Goal: Information Seeking & Learning: Learn about a topic

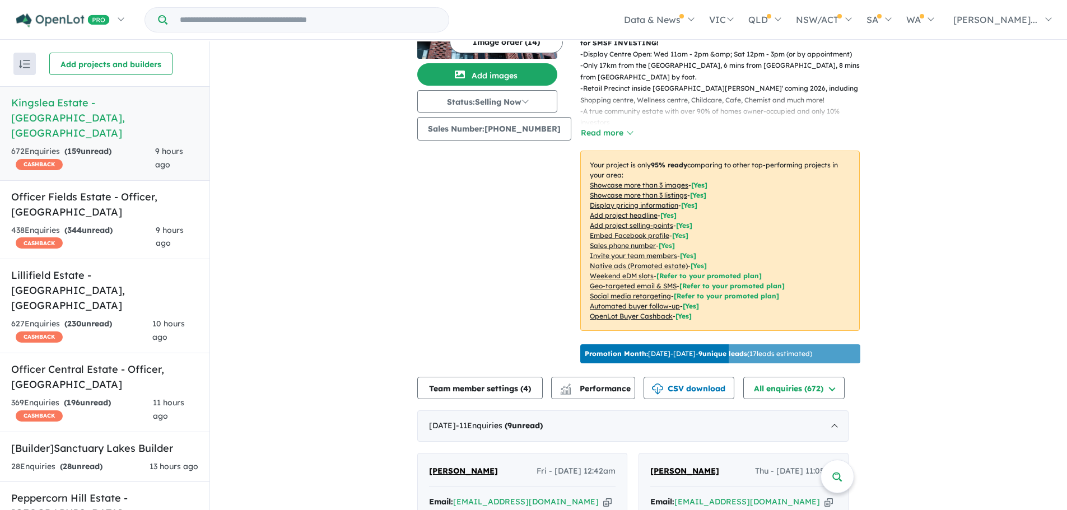
scroll to position [168, 0]
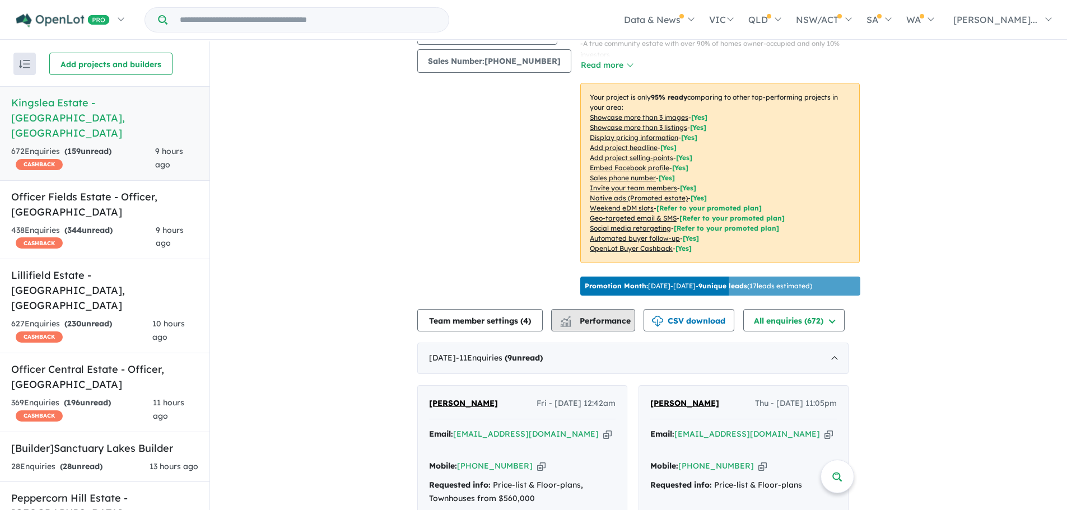
click at [592, 316] on span "Performance" at bounding box center [596, 321] width 69 height 10
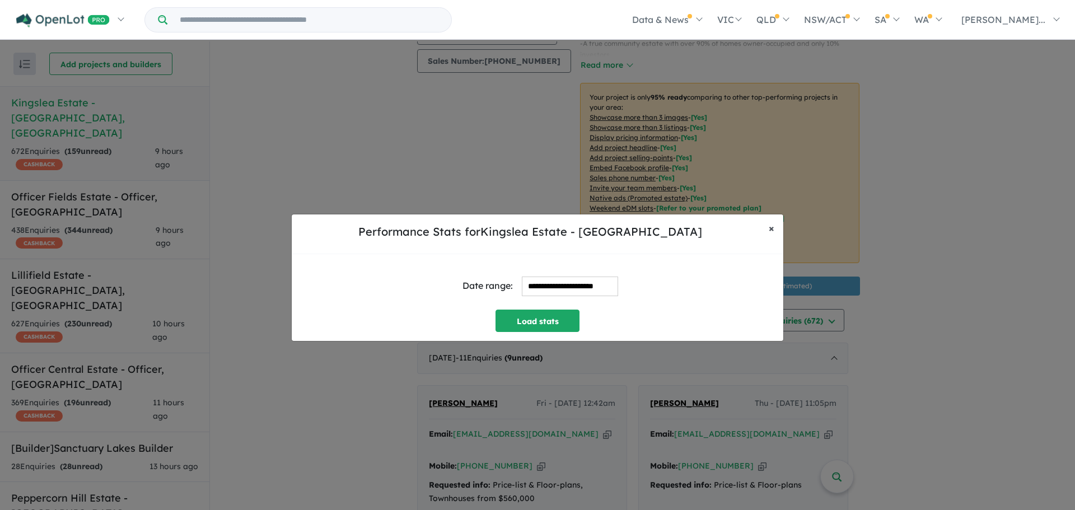
click at [774, 228] on button "× Close" at bounding box center [772, 228] width 24 height 28
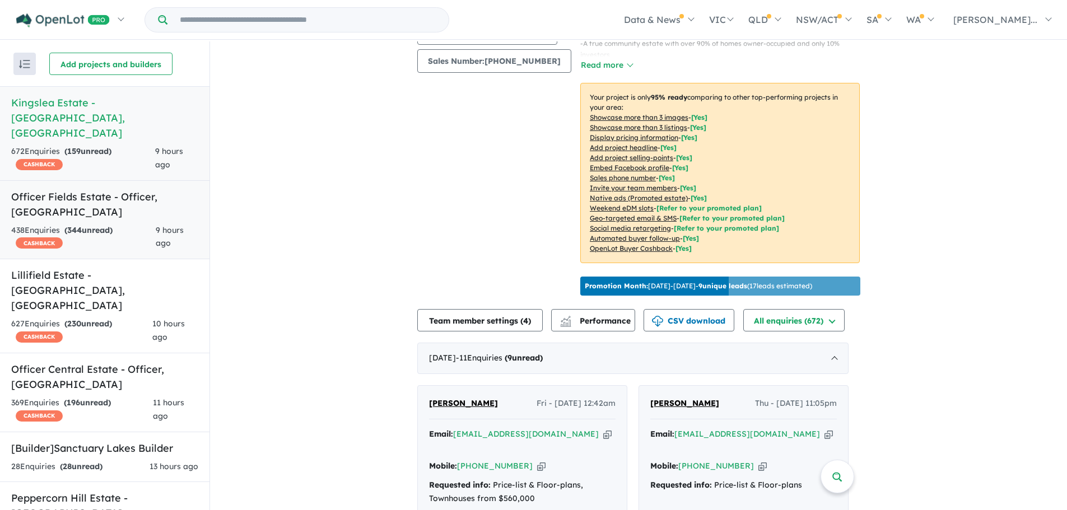
click at [117, 224] on div "438 Enquir ies ( 344 unread) CASHBACK" at bounding box center [83, 237] width 144 height 27
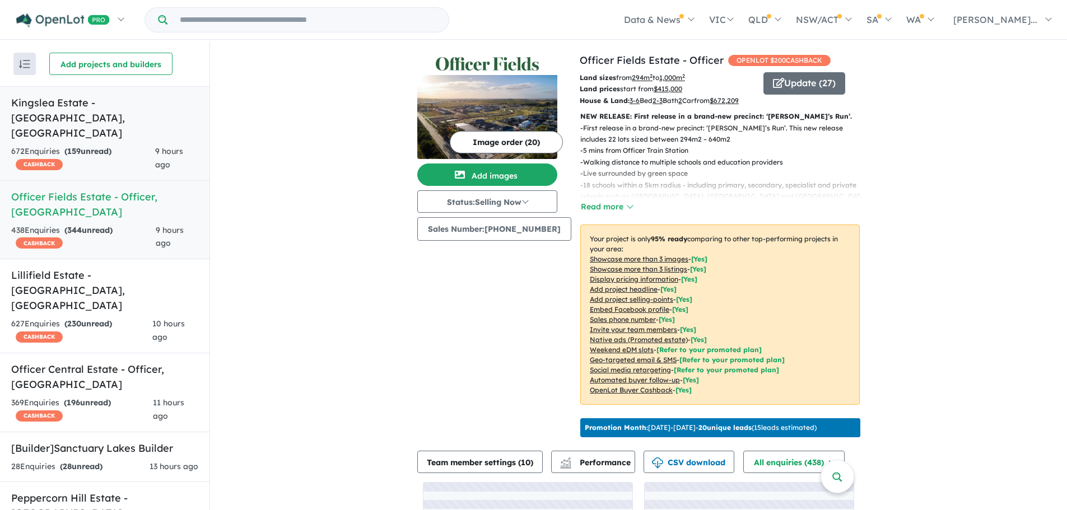
click at [113, 155] on div "672 Enquir ies ( 159 unread) CASHBACK" at bounding box center [83, 158] width 144 height 27
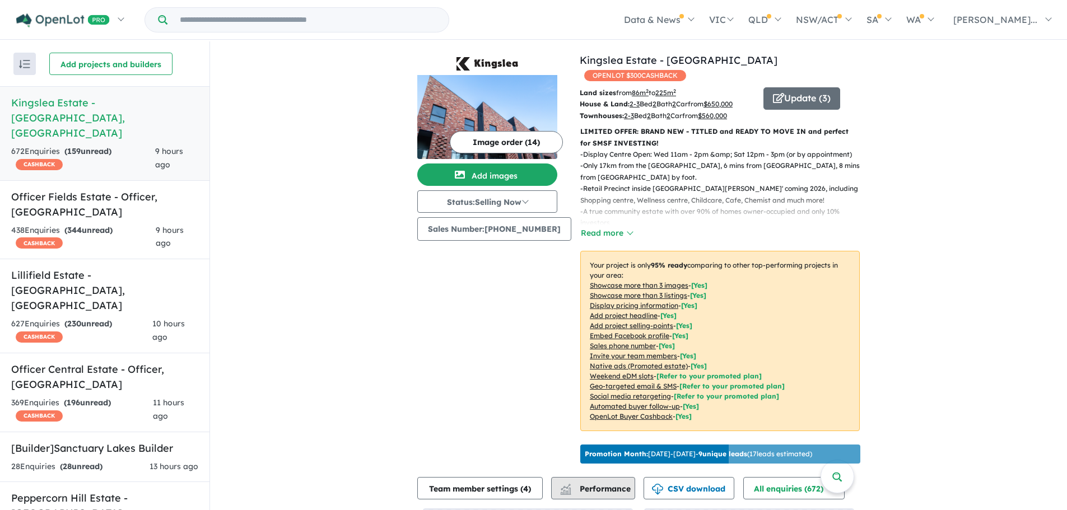
click at [609, 484] on span "Performance" at bounding box center [596, 489] width 69 height 10
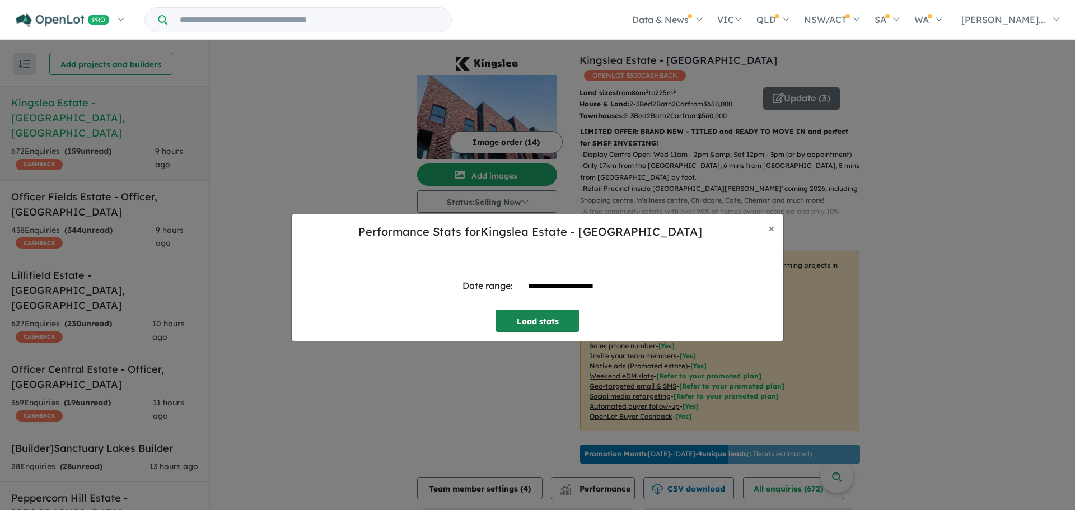
click at [552, 313] on button "Load stats" at bounding box center [538, 321] width 84 height 22
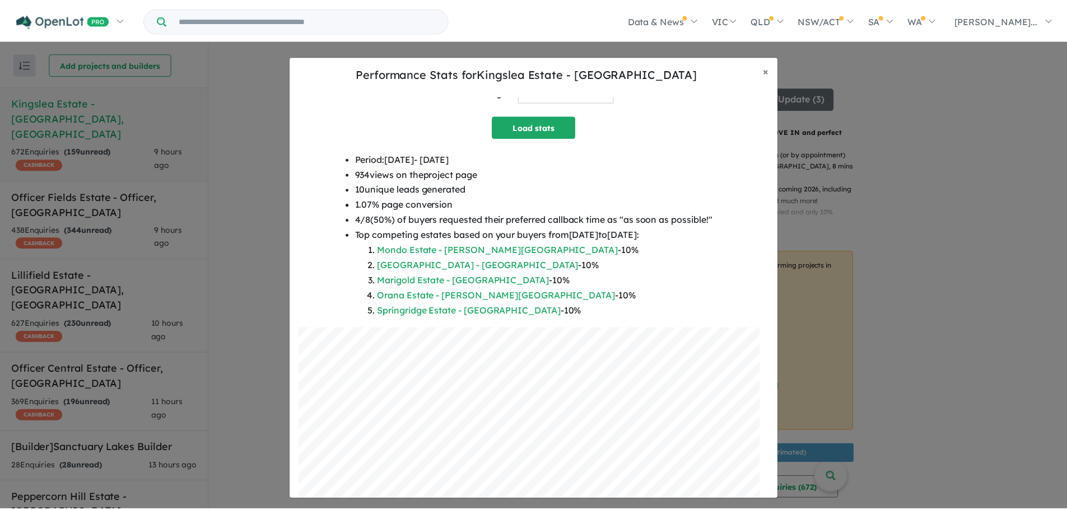
scroll to position [56, 0]
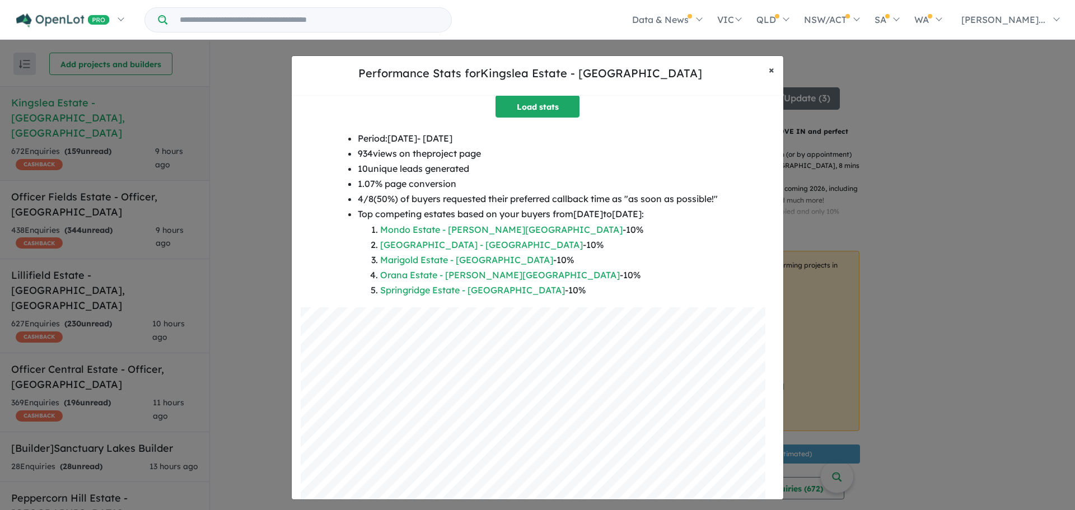
click at [773, 71] on span "×" at bounding box center [772, 69] width 6 height 13
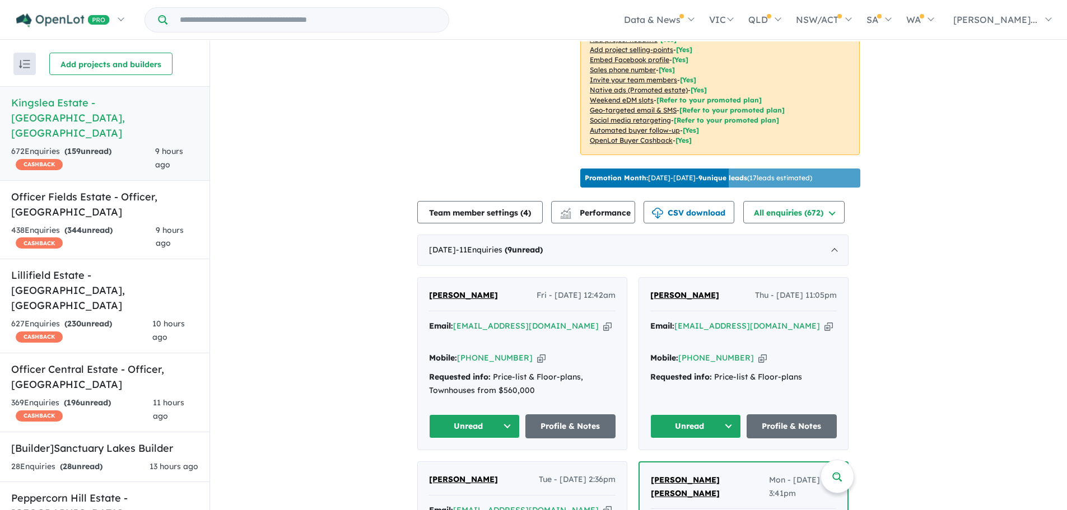
scroll to position [0, 0]
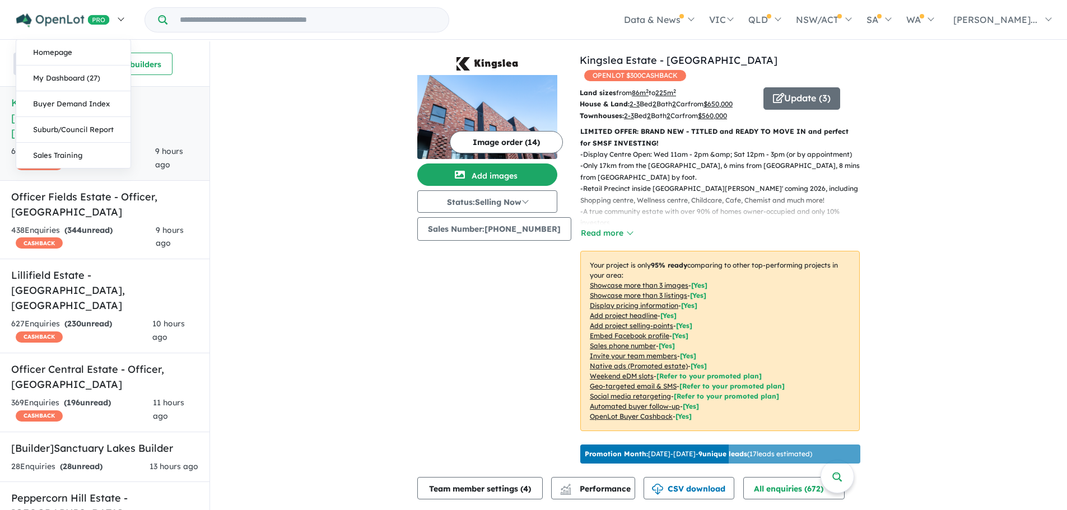
click at [68, 20] on img at bounding box center [63, 20] width 94 height 14
click at [98, 130] on link "Suburb/Council Report" at bounding box center [73, 130] width 114 height 26
